Goal: Task Accomplishment & Management: Use online tool/utility

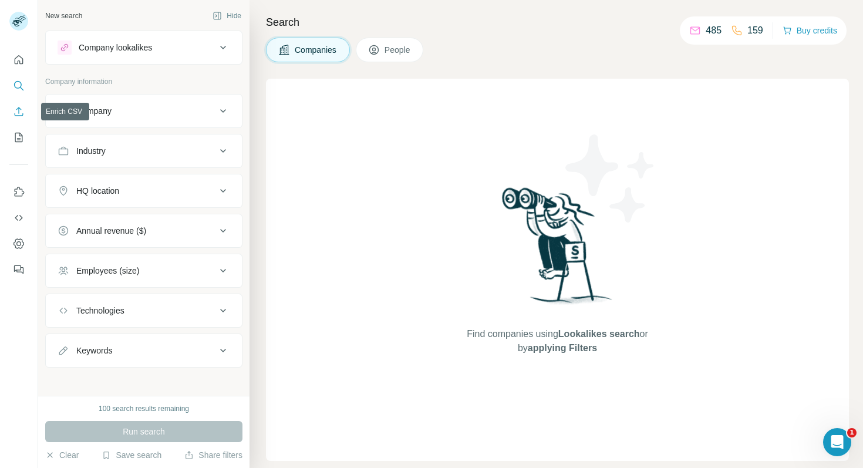
click at [19, 113] on icon "Enrich CSV" at bounding box center [19, 112] width 12 height 12
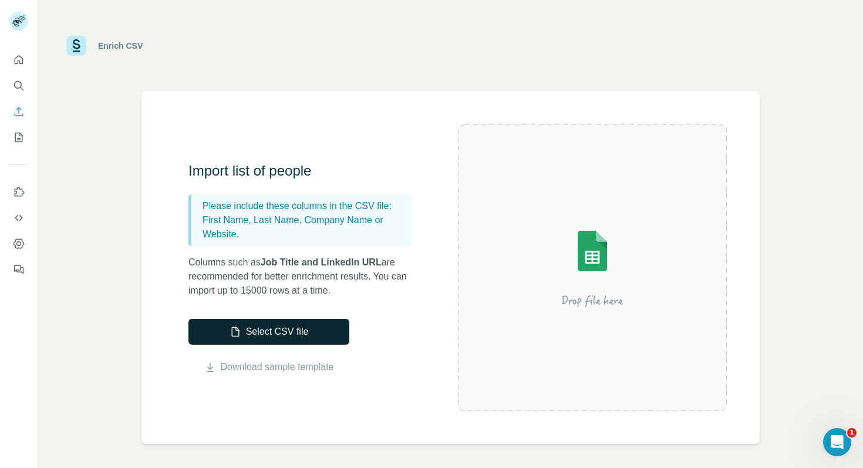
click at [252, 332] on button "Select CSV file" at bounding box center [268, 332] width 161 height 26
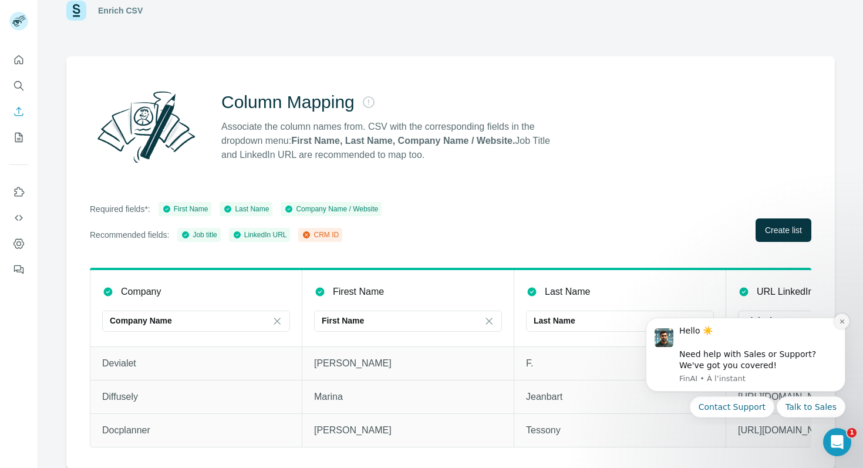
click at [842, 320] on icon "Dismiss notification" at bounding box center [841, 321] width 4 height 4
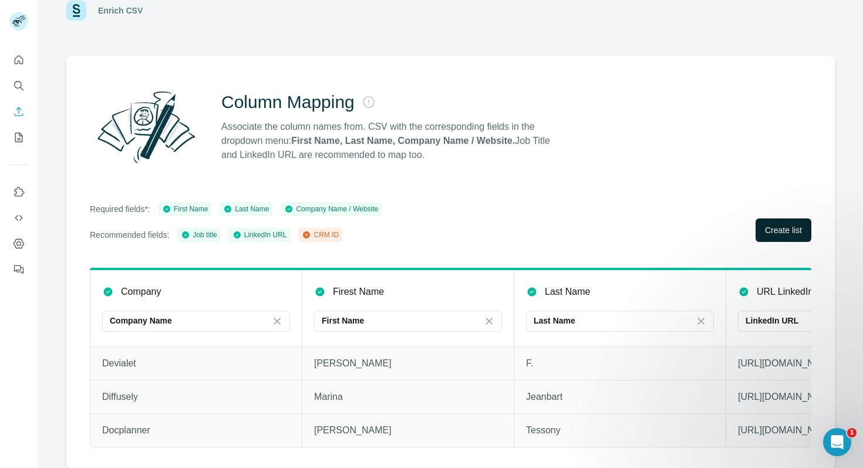
click at [777, 226] on span "Create list" at bounding box center [783, 230] width 37 height 12
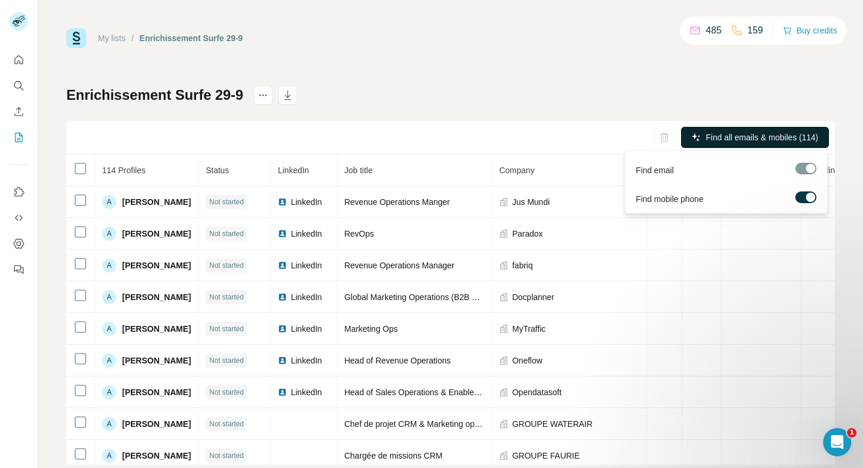
click at [729, 136] on span "Find all emails & mobiles (114)" at bounding box center [761, 137] width 112 height 12
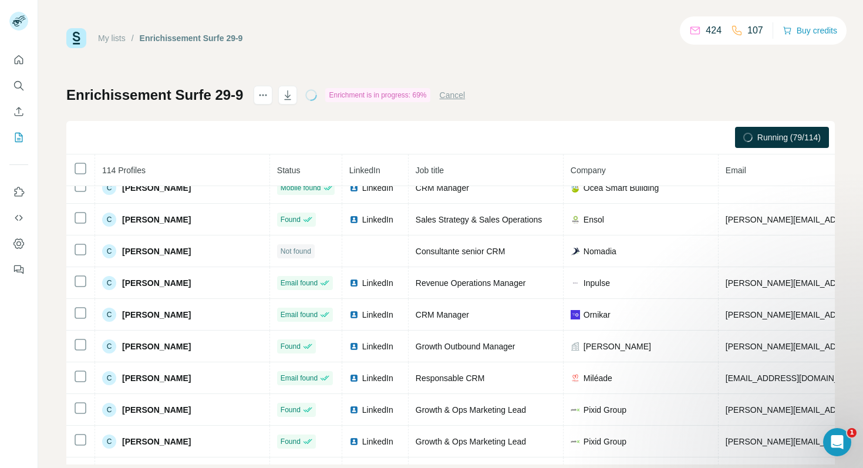
scroll to position [1042, 0]
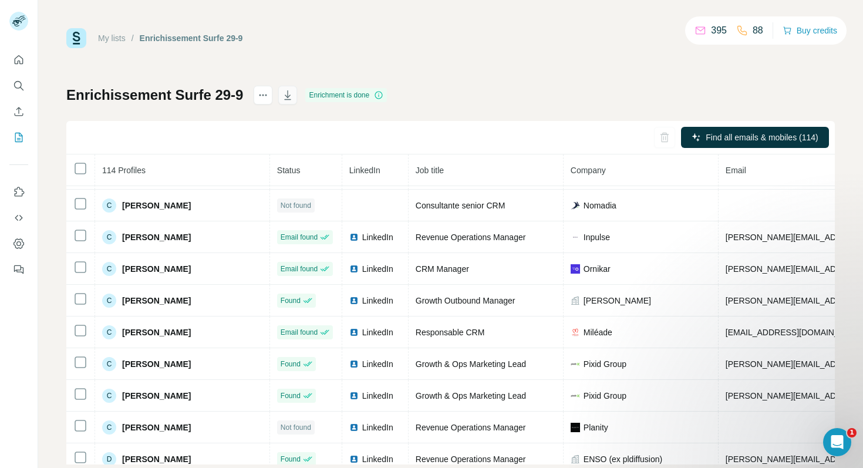
click at [284, 95] on icon "button" at bounding box center [288, 95] width 12 height 12
